Goal: Transaction & Acquisition: Obtain resource

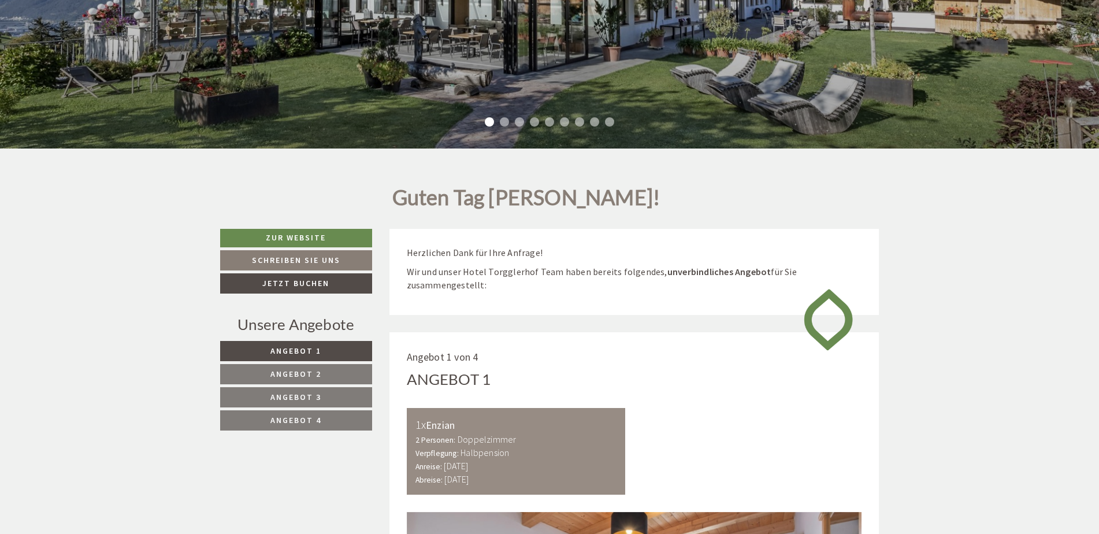
scroll to position [405, 0]
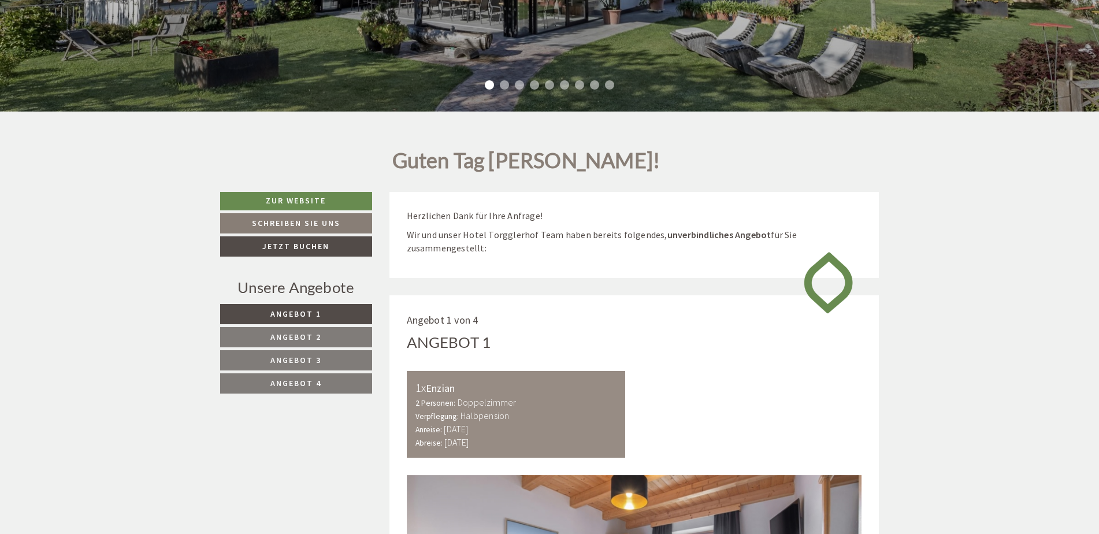
click at [305, 335] on span "Angebot 2" at bounding box center [295, 337] width 51 height 10
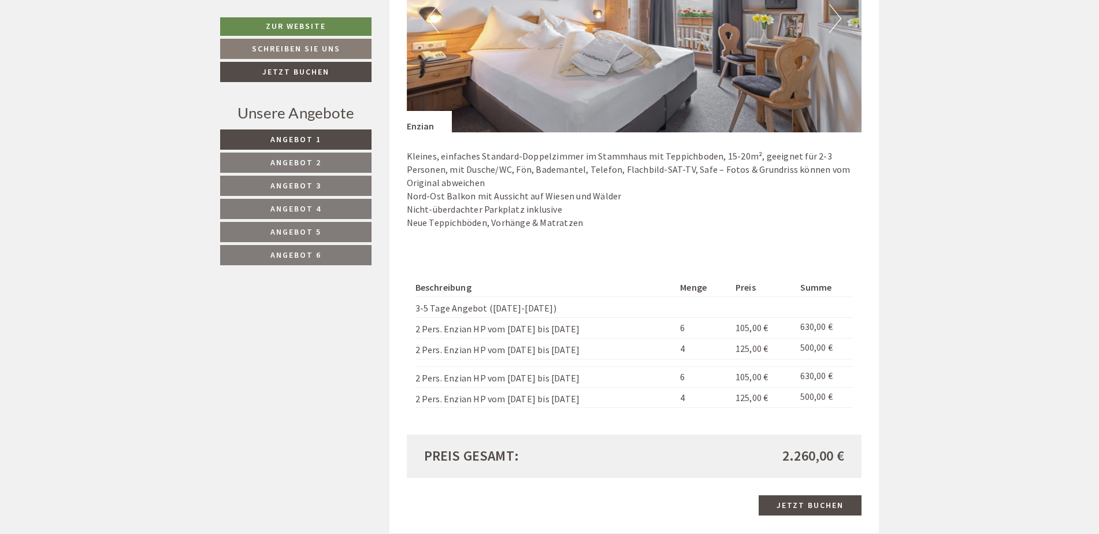
scroll to position [982, 0]
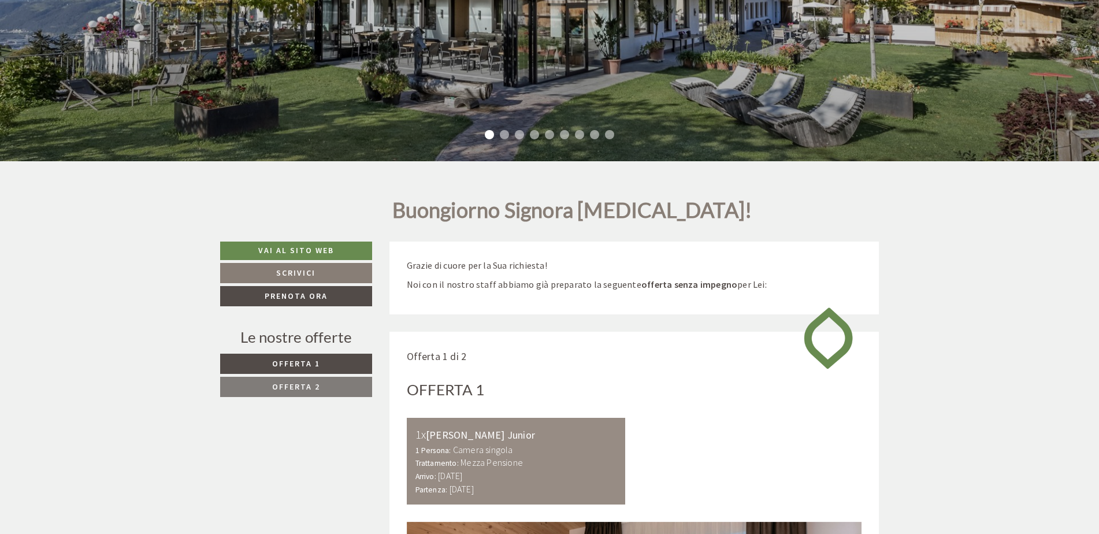
scroll to position [405, 0]
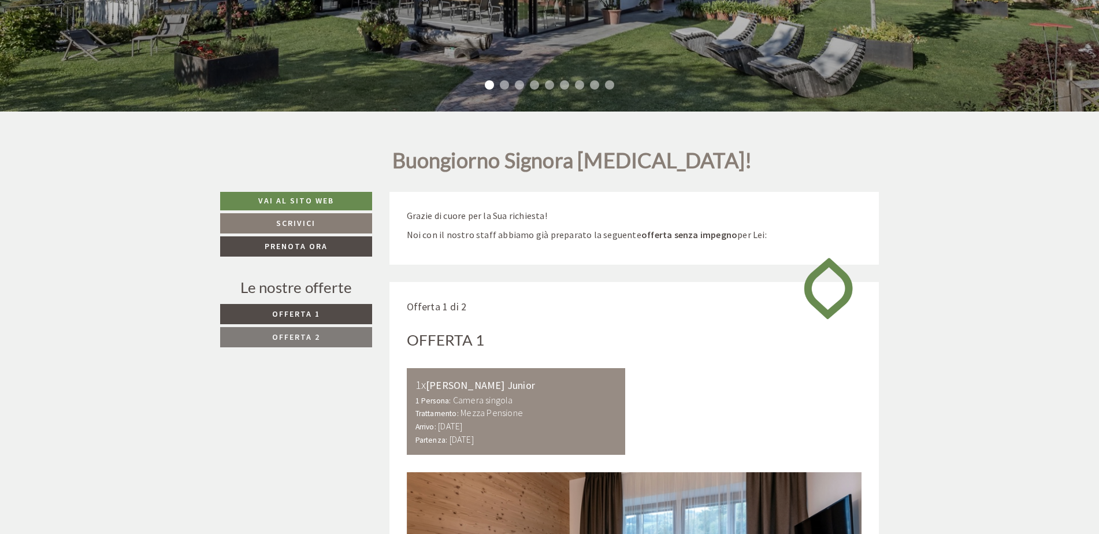
click at [314, 335] on span "Offerta 2" at bounding box center [296, 337] width 48 height 10
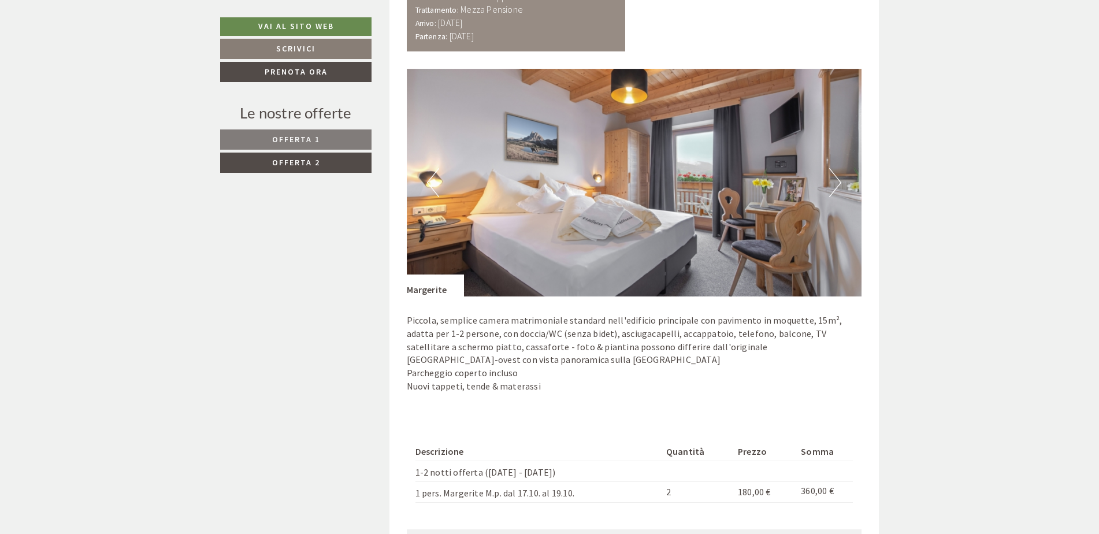
scroll to position [918, 0]
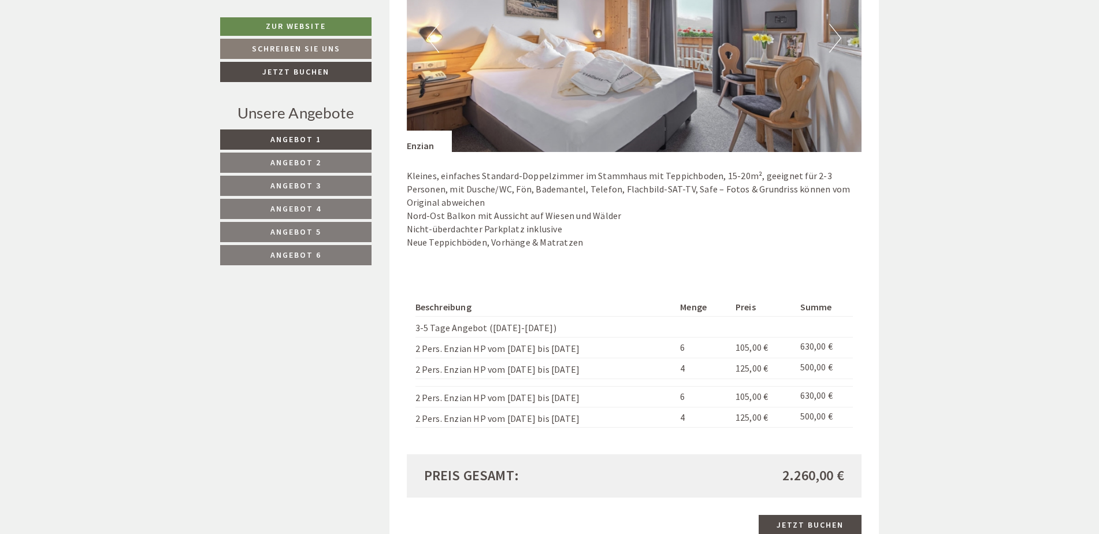
scroll to position [982, 0]
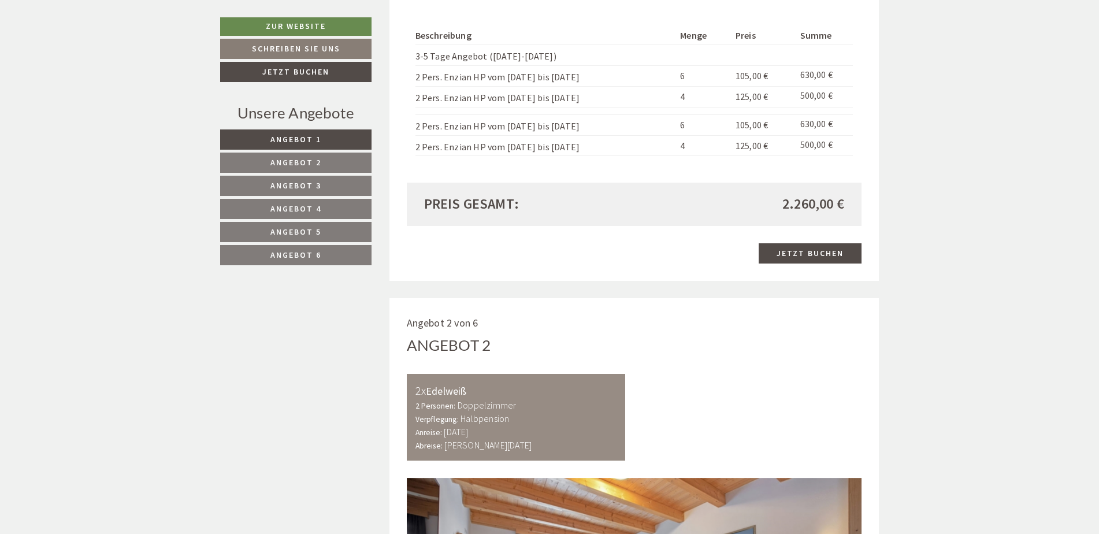
scroll to position [1214, 0]
